Goal: Information Seeking & Learning: Learn about a topic

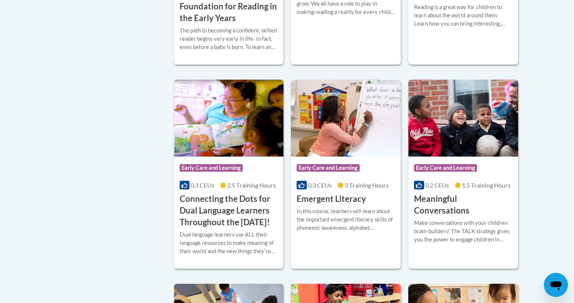
scroll to position [434, 0]
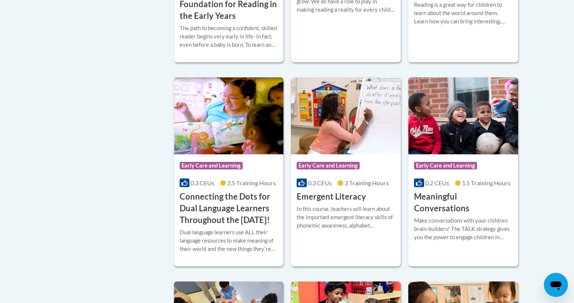
click at [247, 194] on h3 "Connecting the Dots for Dual Language Learners Throughout the [DATE]!" at bounding box center [229, 208] width 98 height 35
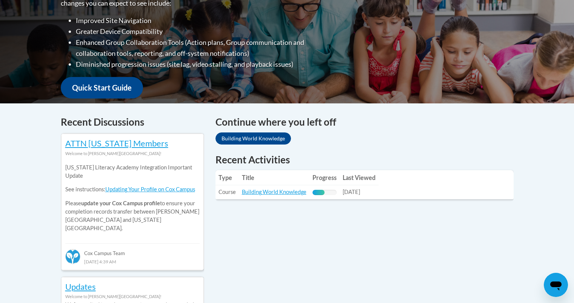
scroll to position [230, 0]
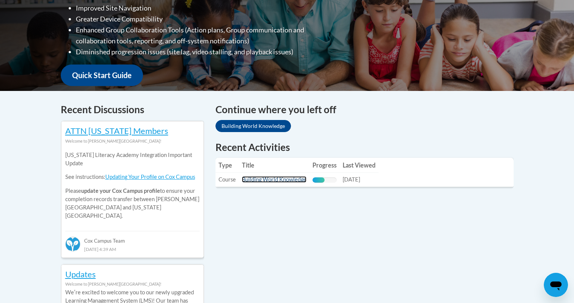
click at [276, 177] on link "Building World Knowledge" at bounding box center [274, 179] width 64 height 6
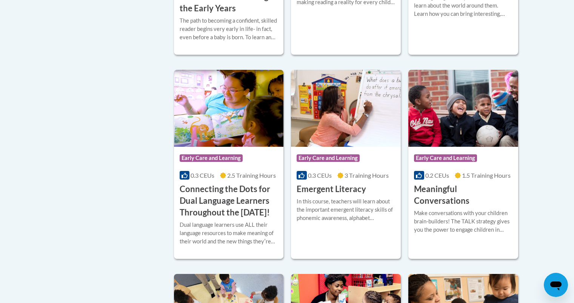
scroll to position [461, 0]
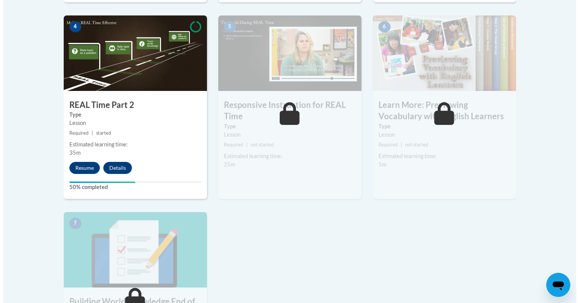
scroll to position [470, 0]
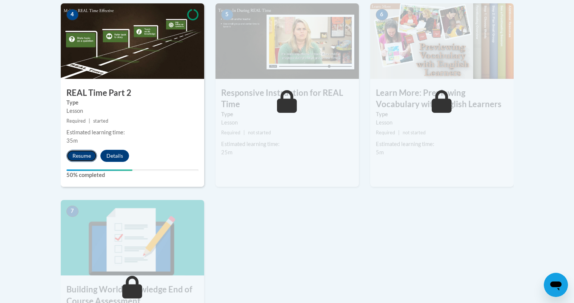
click at [70, 152] on button "Resume" at bounding box center [81, 156] width 31 height 12
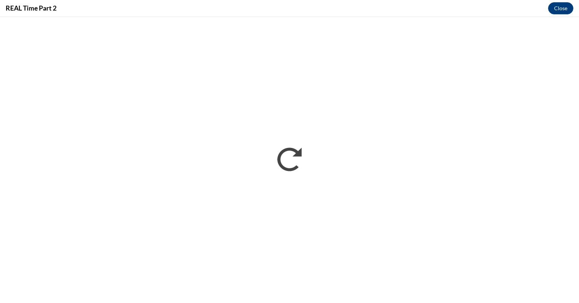
scroll to position [0, 0]
